Goal: Task Accomplishment & Management: Complete application form

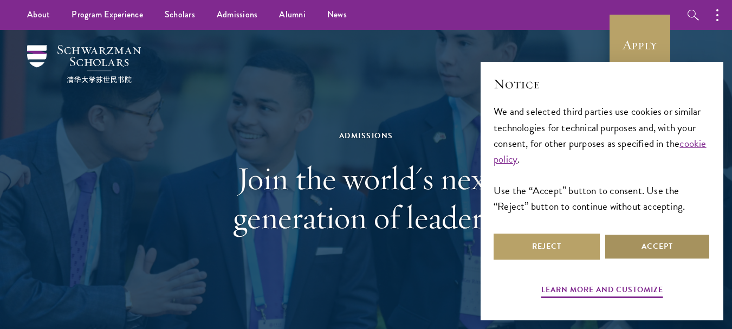
click at [652, 241] on button "Accept" at bounding box center [657, 246] width 106 height 26
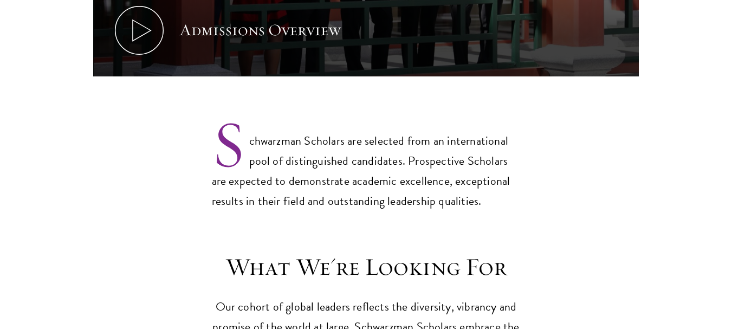
scroll to position [804, 0]
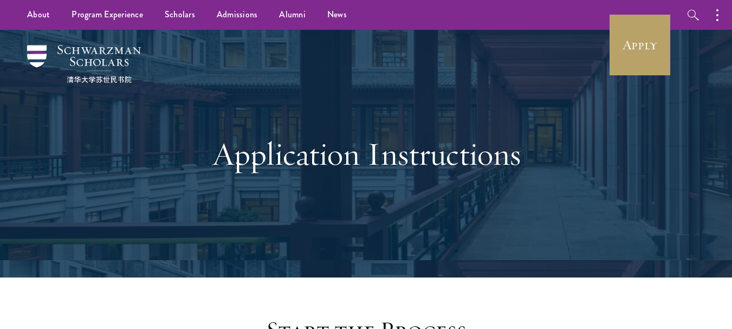
scroll to position [4, 0]
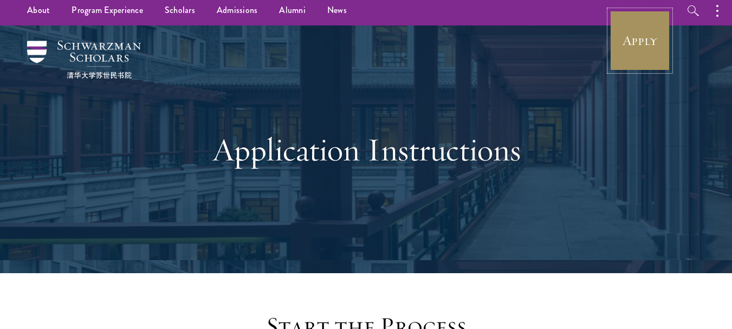
click at [653, 36] on link "Apply" at bounding box center [639, 40] width 61 height 61
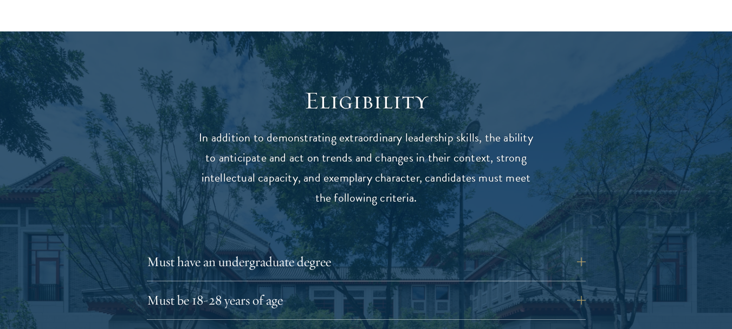
scroll to position [1349, 0]
